Goal: Contribute content

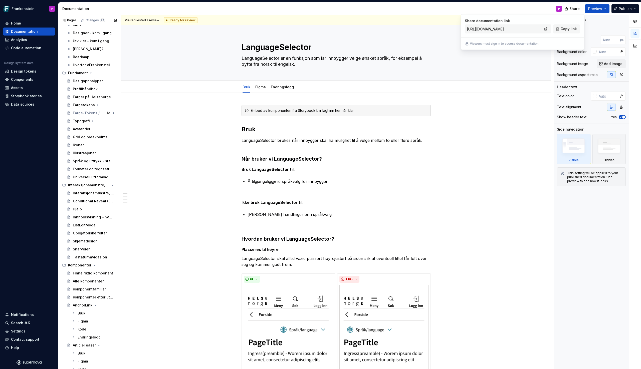
scroll to position [22, 0]
click at [82, 250] on div "Snarveier" at bounding box center [81, 250] width 17 height 5
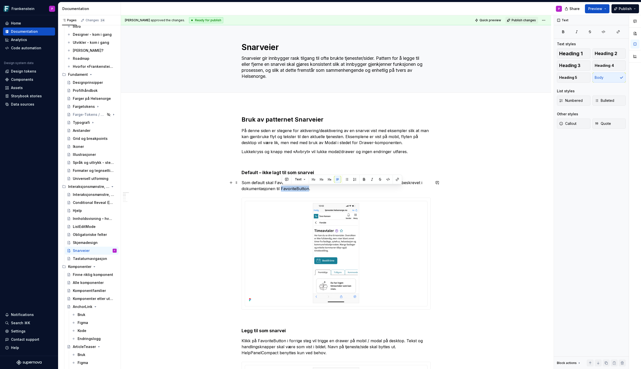
drag, startPoint x: 283, startPoint y: 188, endPoint x: 308, endPoint y: 187, distance: 25.5
click at [308, 187] on p "Som default skal FavoriteButton vises som IsSelected off. Avstander skal være s…" at bounding box center [335, 186] width 189 height 12
click at [398, 180] on button "button" at bounding box center [397, 179] width 7 height 7
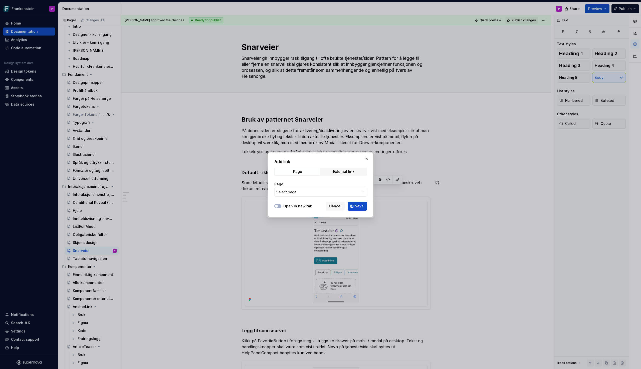
click at [358, 192] on span "Select page" at bounding box center [317, 192] width 83 height 5
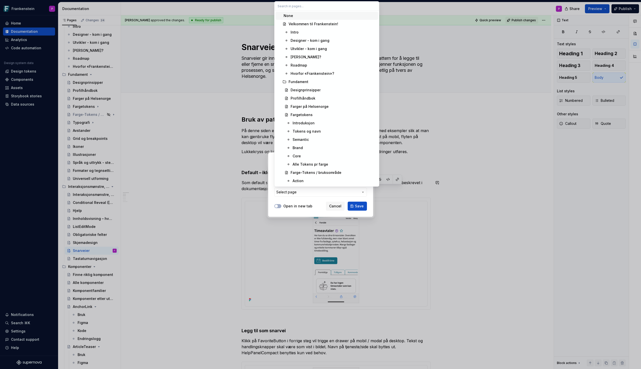
type textarea "*"
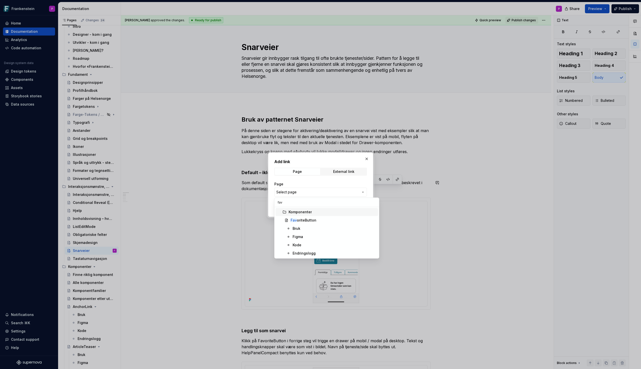
type input "favo"
click at [321, 221] on div "Favo riteButton" at bounding box center [334, 220] width 86 height 5
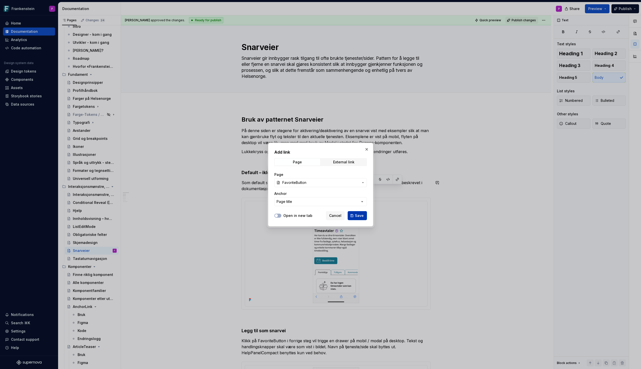
click at [352, 215] on button "Save" at bounding box center [357, 215] width 19 height 9
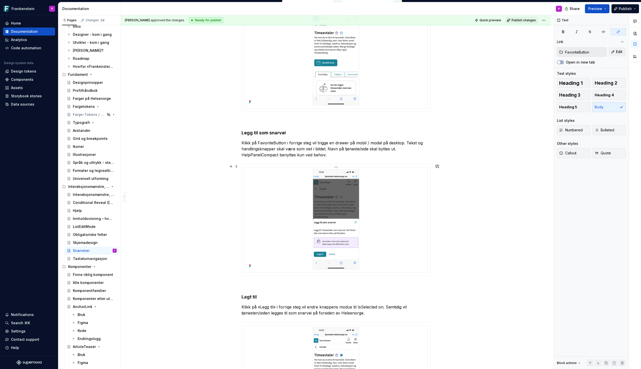
scroll to position [200, 0]
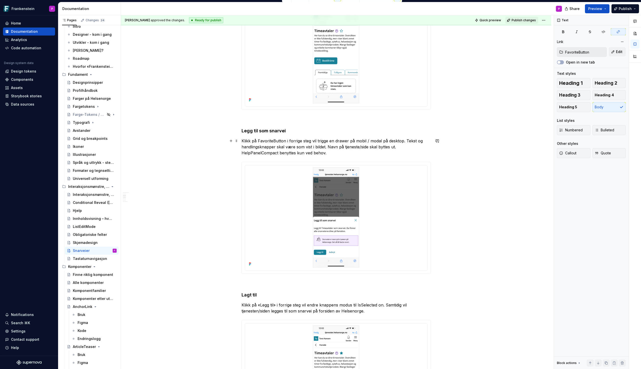
click at [405, 146] on p "Klikk på FavoriteButton i forrige steg vil trigge en drawer på mobil / modal på…" at bounding box center [335, 147] width 189 height 18
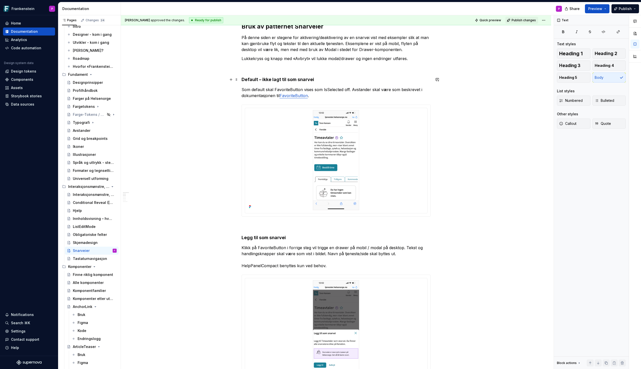
scroll to position [0, 0]
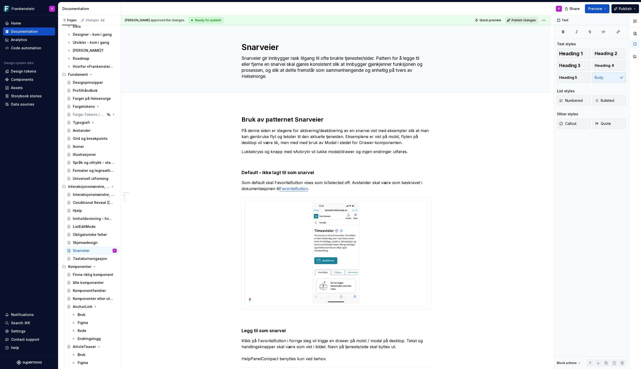
click at [521, 20] on span "Publish changes" at bounding box center [524, 20] width 24 height 4
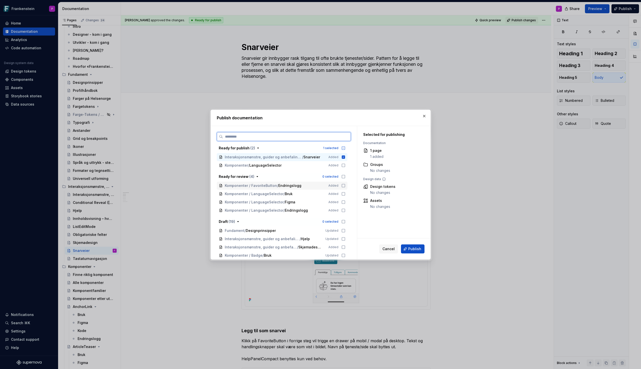
click at [345, 186] on icon at bounding box center [343, 186] width 4 height 4
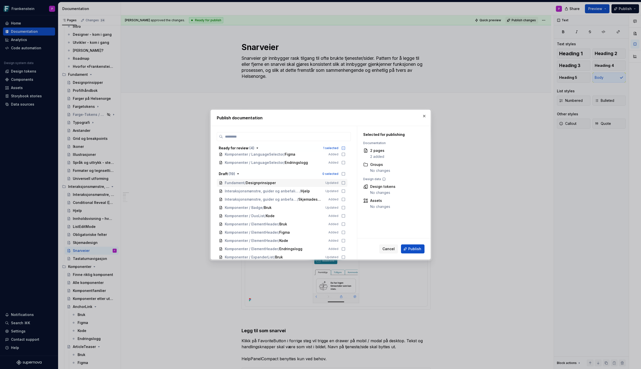
scroll to position [47, 0]
click at [409, 250] on span "Publish" at bounding box center [414, 248] width 13 height 5
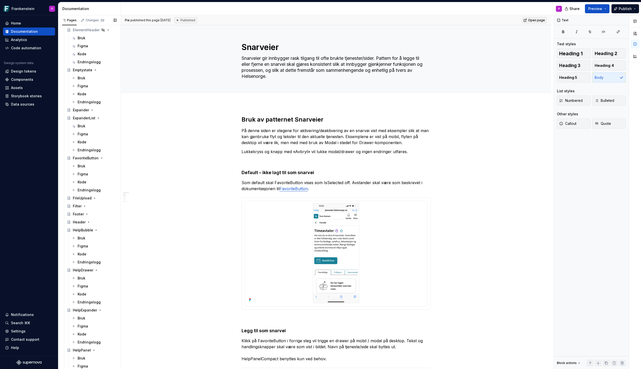
scroll to position [655, 0]
click at [85, 194] on div "Endringslogg" at bounding box center [89, 193] width 23 height 5
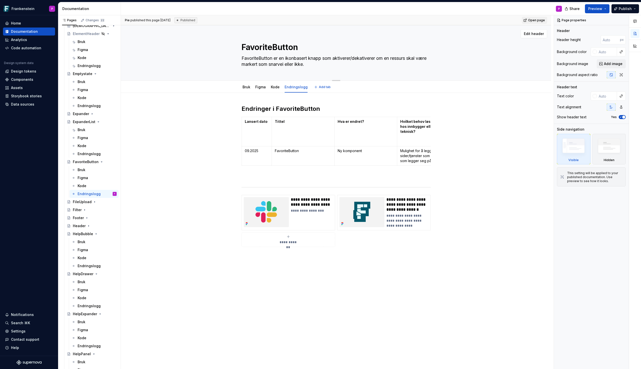
drag, startPoint x: 318, startPoint y: 65, endPoint x: 260, endPoint y: 70, distance: 59.0
click at [260, 70] on div "FavoriteButton FavoriteButton er en ikonbasert knapp som aktiverer/dekativerer …" at bounding box center [335, 52] width 189 height 55
type textarea "*"
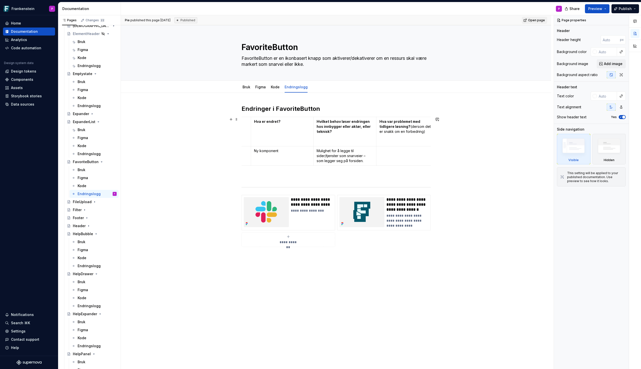
scroll to position [0, 101]
click at [328, 158] on p "Mulighet for å legge til sider/tjenster som snarveier – som legger seg på forsi…" at bounding box center [327, 155] width 57 height 15
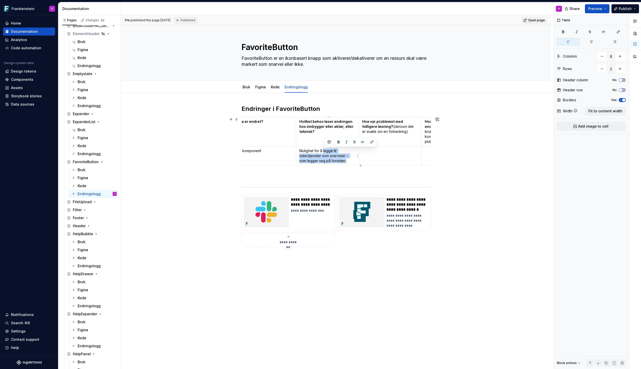
drag, startPoint x: 325, startPoint y: 151, endPoint x: 349, endPoint y: 159, distance: 25.6
click at [349, 159] on p "Mulighet for å legge til sider/tjenster som snarveier – som legger seg på forsi…" at bounding box center [327, 155] width 57 height 15
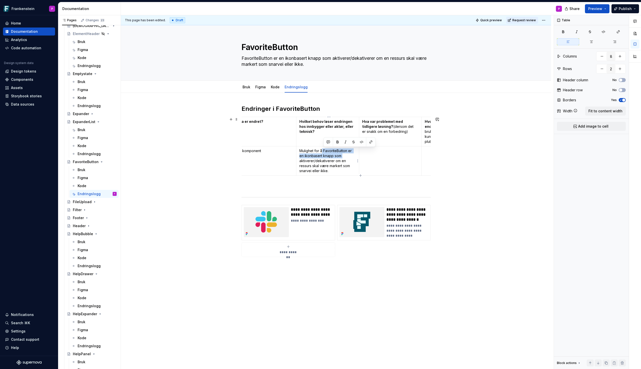
drag, startPoint x: 324, startPoint y: 151, endPoint x: 345, endPoint y: 154, distance: 21.7
click at [345, 154] on p "Mulighet for å FavoriteButton er en ikonbasert knapp som aktiverer/dekativerer …" at bounding box center [327, 160] width 57 height 25
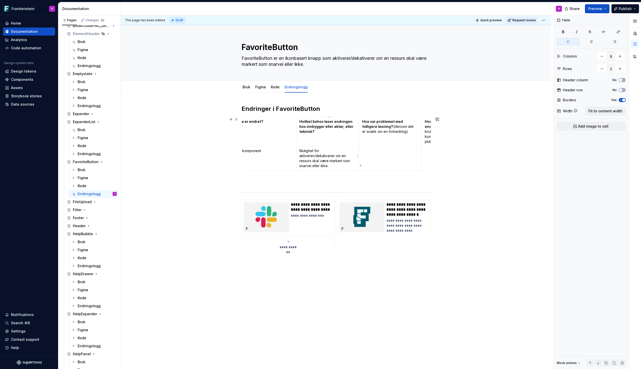
click at [336, 151] on p "Mulighet for aktiverer/dekativerer om en ressurs skal være markert som snarvei …" at bounding box center [327, 158] width 57 height 20
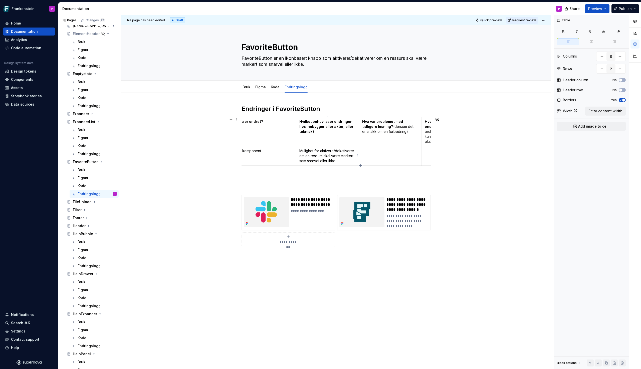
click at [356, 150] on p "Mulighet for aktivere/dekativerer om en ressurs skal være markert som snarvei e…" at bounding box center [327, 155] width 57 height 15
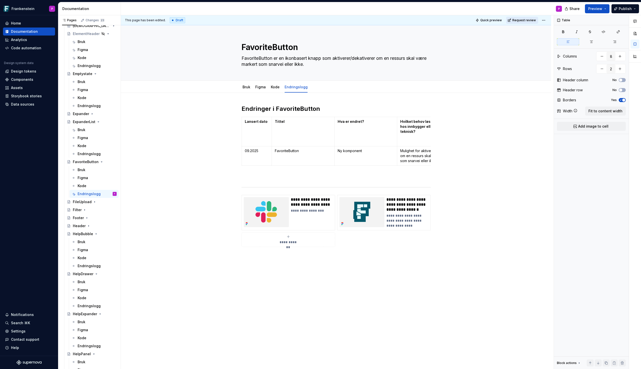
click at [536, 20] on span "Request review" at bounding box center [524, 20] width 24 height 4
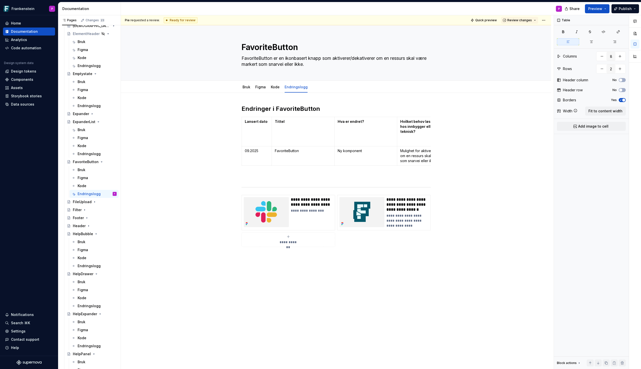
click at [536, 20] on button "Review changes" at bounding box center [519, 20] width 37 height 7
click at [533, 29] on div "Approve" at bounding box center [536, 30] width 44 height 5
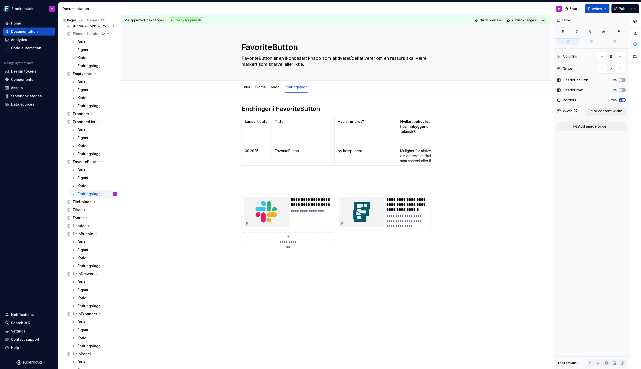
click at [546, 20] on html "Frankenstein P Home Documentation Analytics Code automation Design system data …" at bounding box center [320, 184] width 641 height 369
click at [531, 19] on html "Frankenstein P Home Documentation Analytics Code automation Design system data …" at bounding box center [320, 184] width 641 height 369
click at [525, 20] on span "Publish changes" at bounding box center [524, 20] width 24 height 4
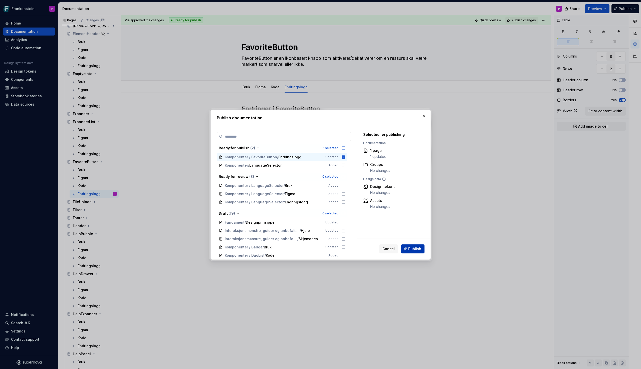
click at [411, 250] on span "Publish" at bounding box center [414, 248] width 13 height 5
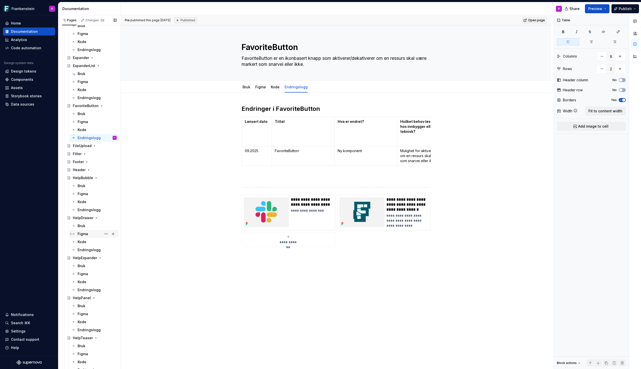
scroll to position [697, 0]
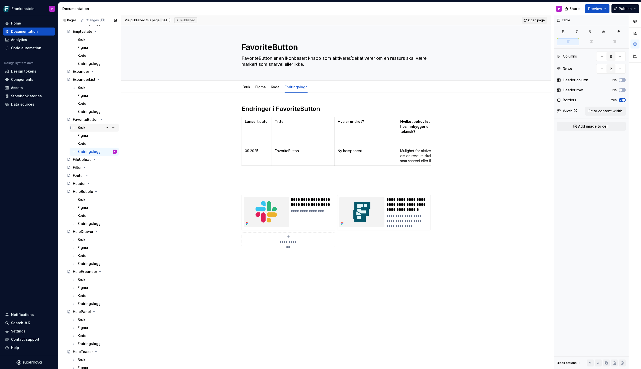
click at [92, 128] on div "Bruk" at bounding box center [97, 127] width 39 height 7
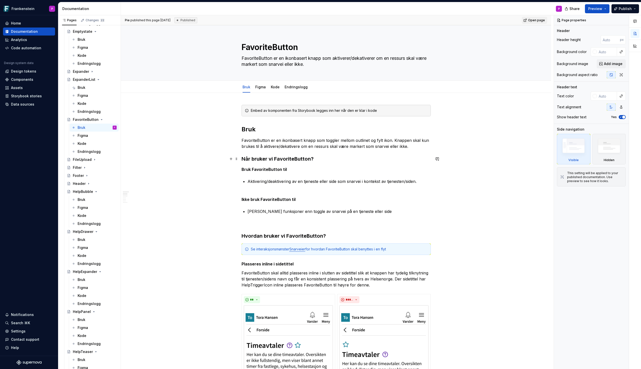
click at [243, 158] on h3 "Når bruker vi FavoriteButton?" at bounding box center [335, 158] width 189 height 7
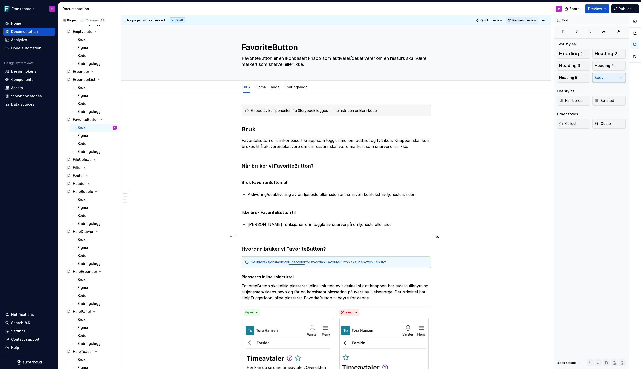
click at [253, 233] on p at bounding box center [335, 236] width 189 height 6
click at [635, 8] on button "Publish" at bounding box center [625, 8] width 28 height 9
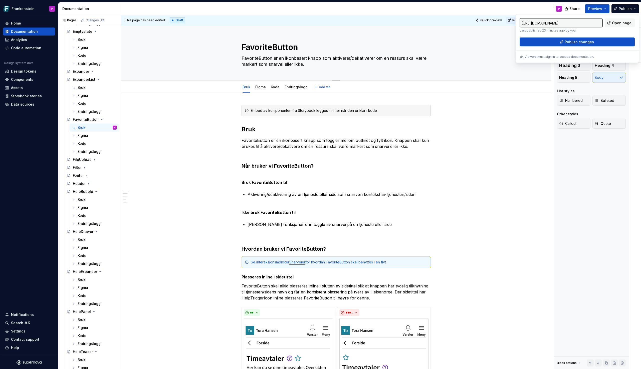
click at [483, 61] on div "FavoriteButton FavoriteButton er en ikonbasert knapp som aktiverer/dekativerer …" at bounding box center [336, 52] width 390 height 55
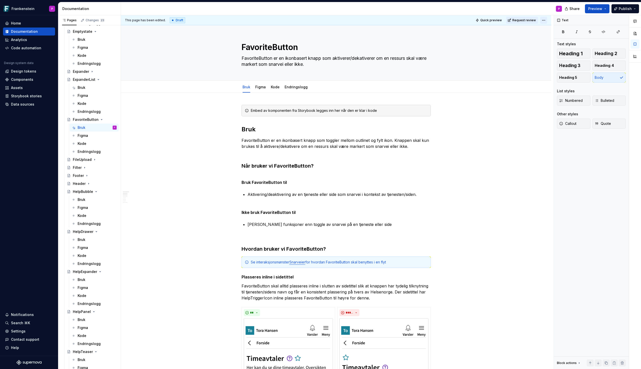
click at [545, 19] on html "Frankenstein P Home Documentation Analytics Code automation Design system data …" at bounding box center [320, 184] width 641 height 369
click at [604, 54] on div "Ready for publish" at bounding box center [619, 55] width 35 height 5
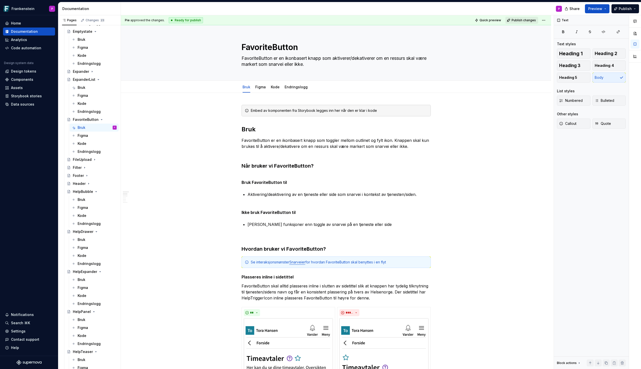
click at [521, 21] on span "Publish changes" at bounding box center [524, 20] width 24 height 4
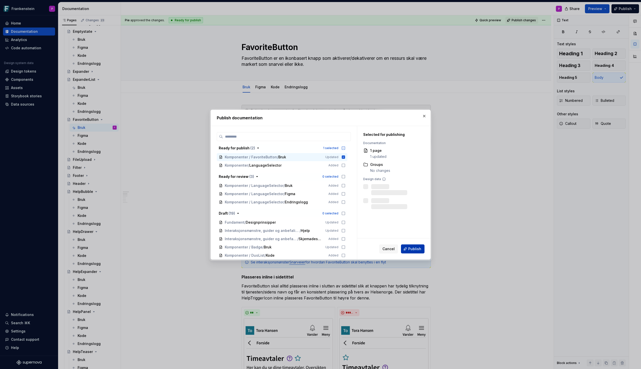
click at [413, 249] on span "Publish" at bounding box center [414, 248] width 13 height 5
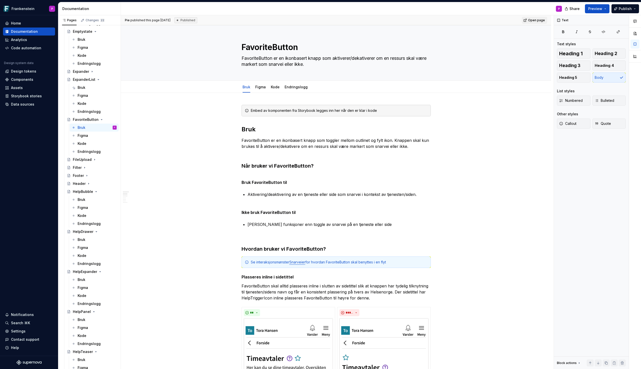
type textarea "*"
